Goal: Information Seeking & Learning: Learn about a topic

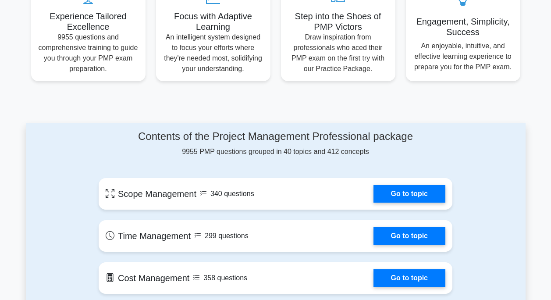
scroll to position [352, 0]
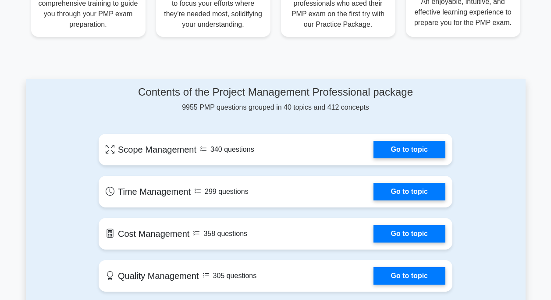
drag, startPoint x: 282, startPoint y: 207, endPoint x: 541, endPoint y: 168, distance: 262.3
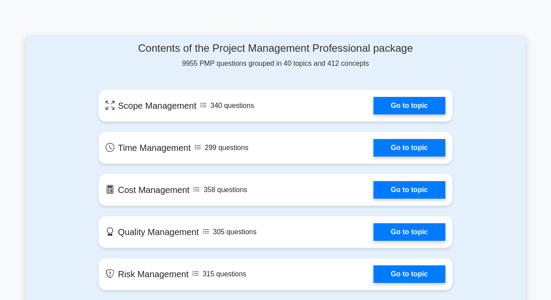
scroll to position [440, 0]
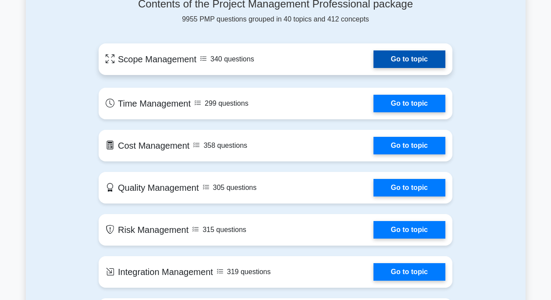
click at [395, 68] on link "Go to topic" at bounding box center [409, 59] width 72 height 18
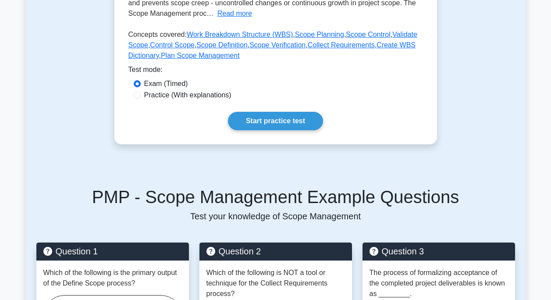
scroll to position [44, 0]
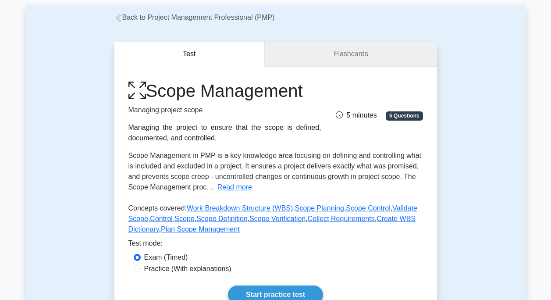
click at [346, 58] on link "Flashcards" at bounding box center [351, 54] width 172 height 25
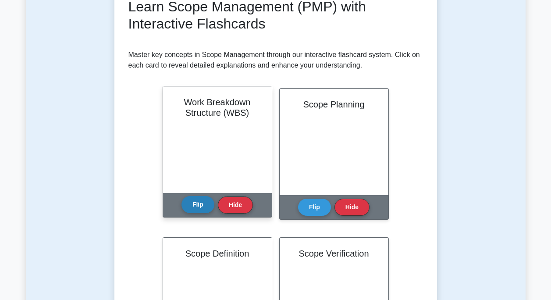
click at [194, 206] on button "Flip" at bounding box center [197, 204] width 33 height 17
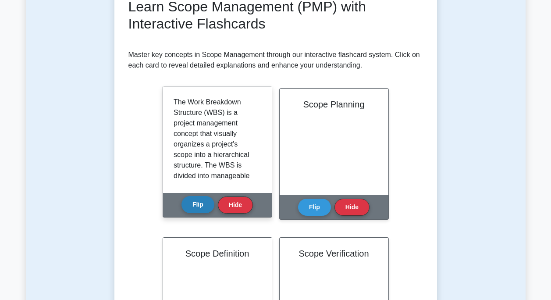
click at [194, 205] on button "Flip" at bounding box center [197, 204] width 33 height 17
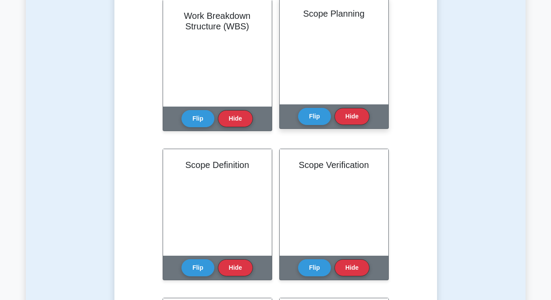
scroll to position [44, 0]
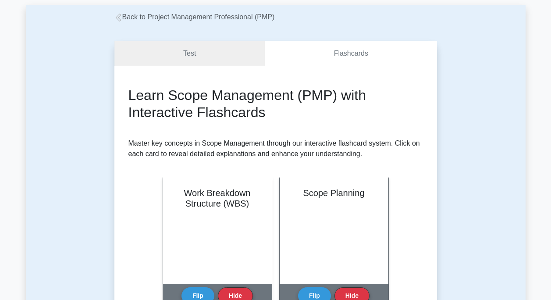
click at [204, 56] on link "Test" at bounding box center [189, 53] width 151 height 25
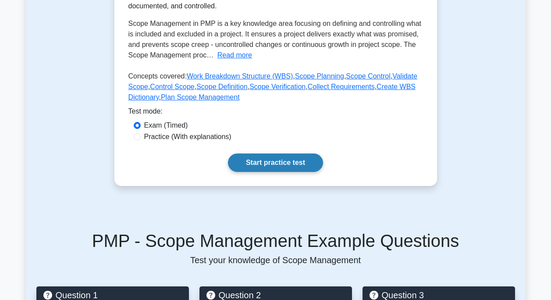
click at [272, 158] on link "Start practice test" at bounding box center [275, 162] width 95 height 18
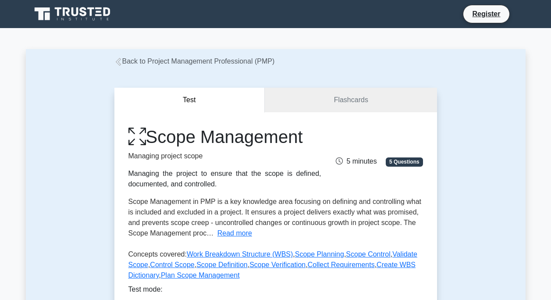
scroll to position [177, 0]
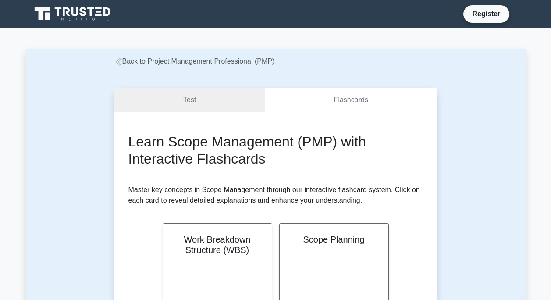
click at [122, 58] on link "Back to Project Management Professional (PMP)" at bounding box center [194, 60] width 160 height 7
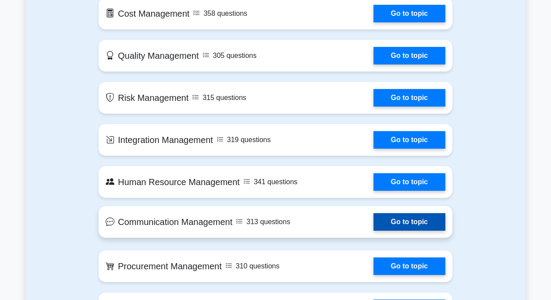
scroll to position [440, 0]
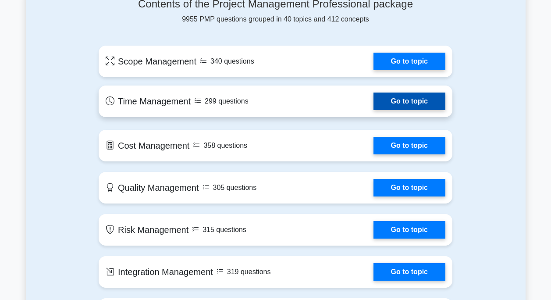
click at [401, 108] on link "Go to topic" at bounding box center [409, 101] width 72 height 18
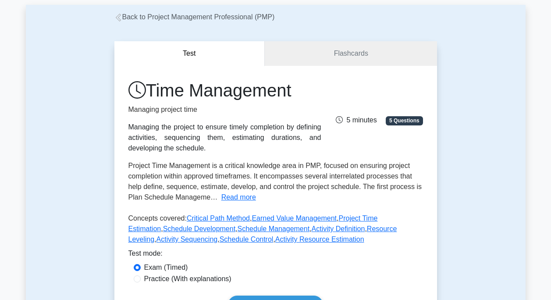
scroll to position [178, 0]
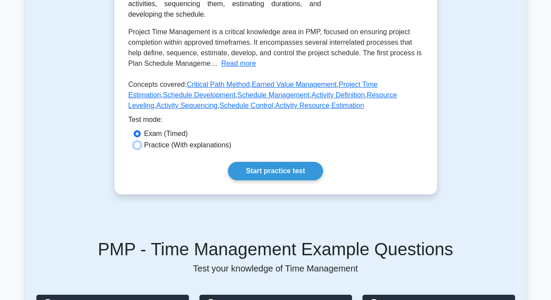
click at [137, 148] on input "Practice (With explanations)" at bounding box center [137, 145] width 7 height 7
radio input "true"
click at [137, 136] on input "Exam (Timed)" at bounding box center [137, 133] width 7 height 7
radio input "true"
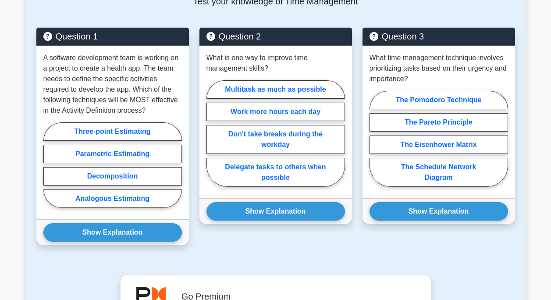
scroll to position [400, 0]
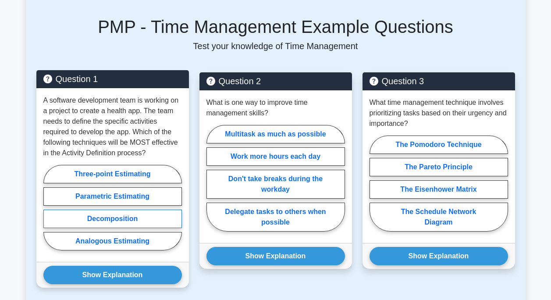
click at [120, 228] on label "Decomposition" at bounding box center [112, 218] width 138 height 18
click at [49, 213] on input "Decomposition" at bounding box center [46, 210] width 6 height 6
radio input "true"
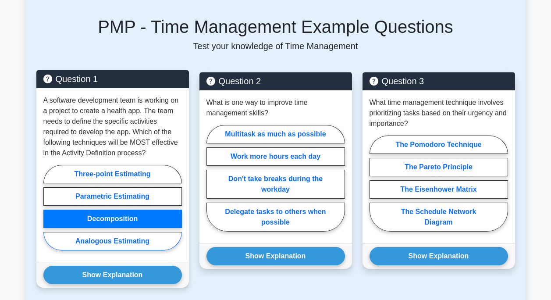
scroll to position [445, 0]
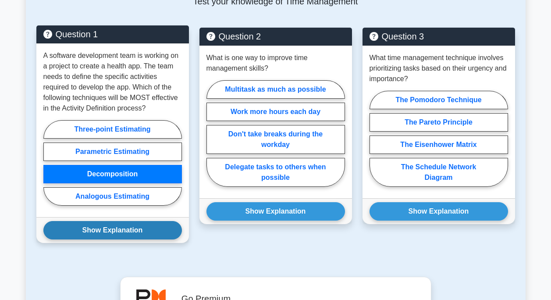
click at [124, 239] on button "Show Explanation" at bounding box center [112, 230] width 138 height 18
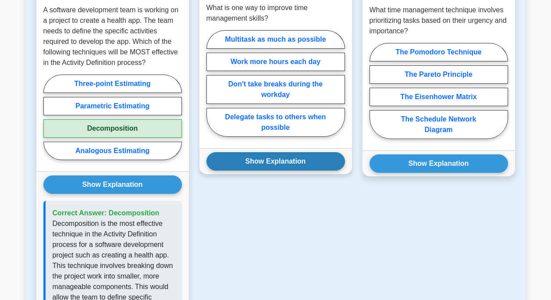
scroll to position [403, 0]
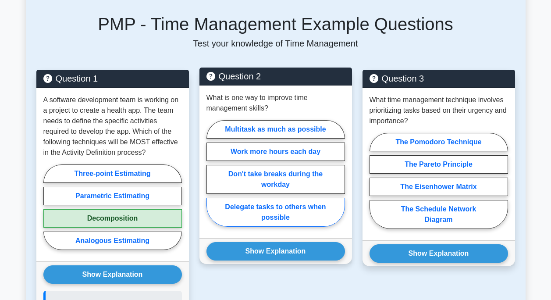
click at [284, 214] on label "Delegate tasks to others when possible" at bounding box center [275, 212] width 138 height 29
click at [212, 179] on input "Delegate tasks to others when possible" at bounding box center [209, 176] width 6 height 6
radio input "true"
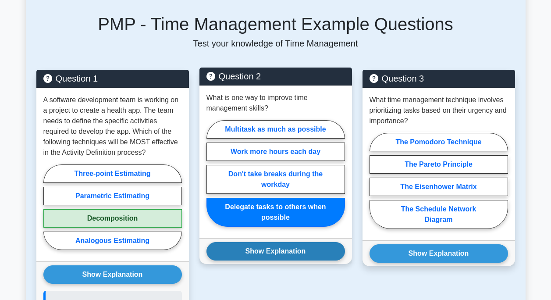
click at [286, 247] on button "Show Explanation" at bounding box center [275, 251] width 138 height 18
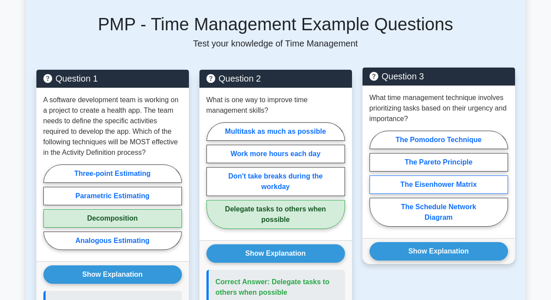
click at [446, 179] on label "The Eisenhower Matrix" at bounding box center [438, 184] width 138 height 18
click at [375, 179] on input "The Eisenhower Matrix" at bounding box center [372, 181] width 6 height 6
radio input "true"
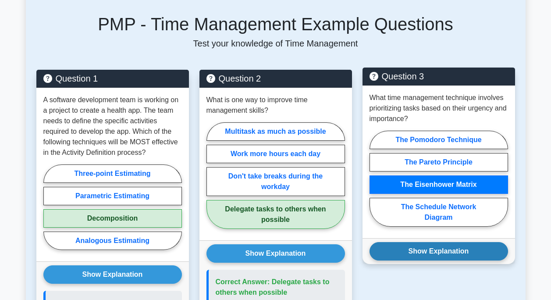
click at [449, 252] on button "Show Explanation" at bounding box center [438, 251] width 138 height 18
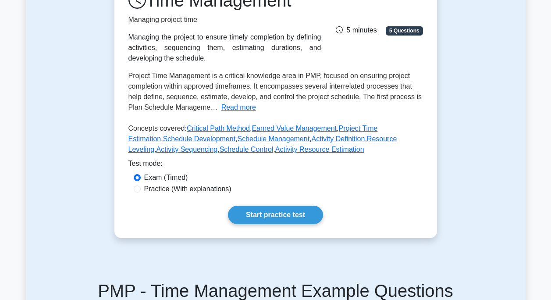
scroll to position [0, 0]
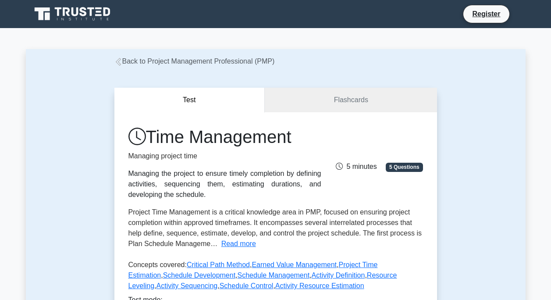
click at [118, 64] on icon at bounding box center [118, 62] width 8 height 8
